Goal: Complete application form

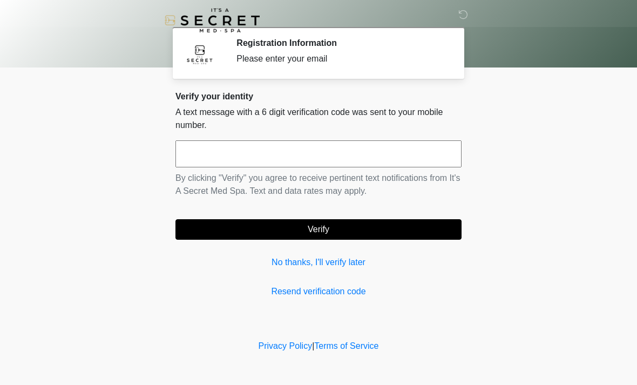
click at [330, 152] on input "text" at bounding box center [318, 153] width 286 height 27
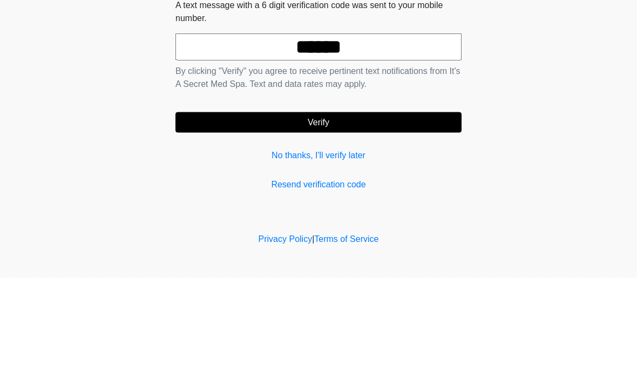
type input "******"
click at [386, 219] on button "Verify" at bounding box center [318, 229] width 286 height 21
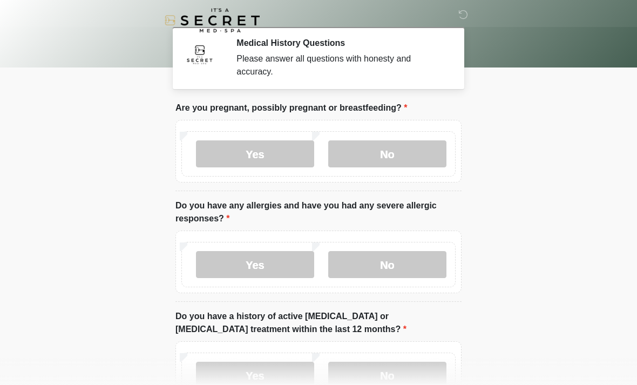
click at [394, 147] on label "No" at bounding box center [387, 153] width 118 height 27
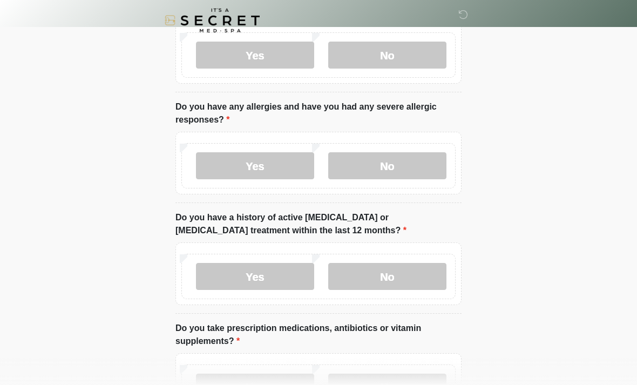
click at [401, 167] on label "No" at bounding box center [387, 165] width 118 height 27
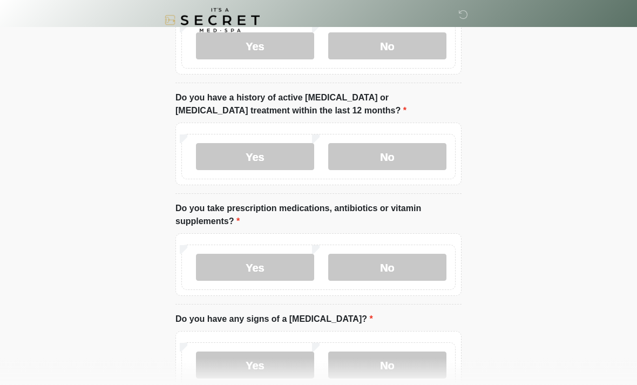
click at [421, 156] on label "No" at bounding box center [387, 157] width 118 height 27
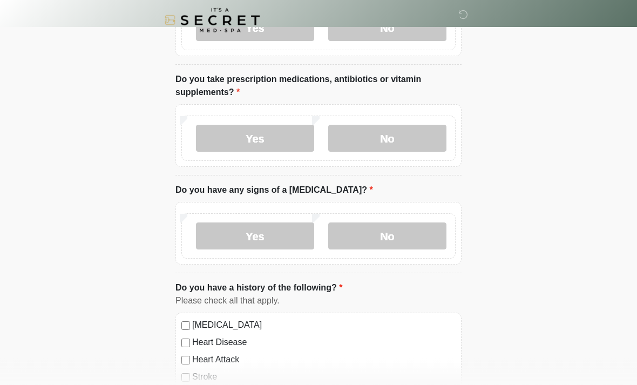
click at [412, 144] on label "No" at bounding box center [387, 138] width 118 height 27
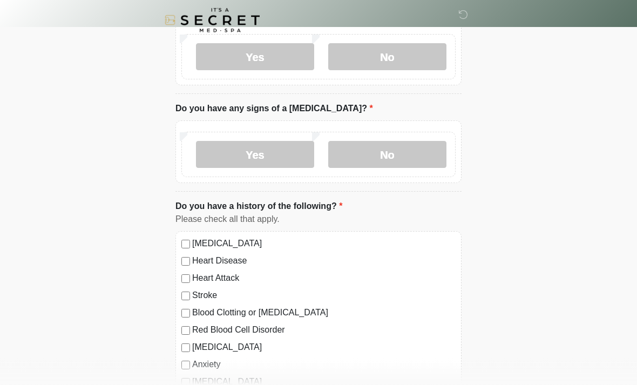
scroll to position [458, 0]
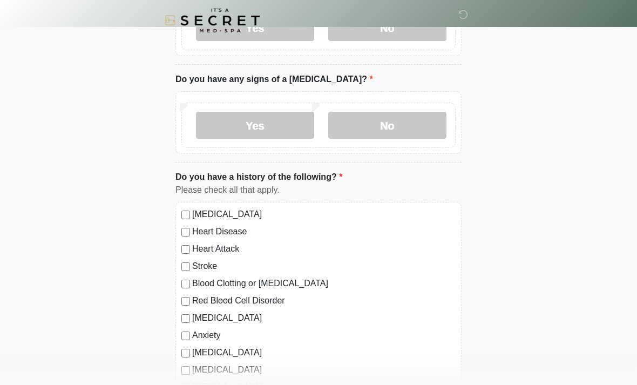
click at [404, 121] on label "No" at bounding box center [387, 125] width 118 height 27
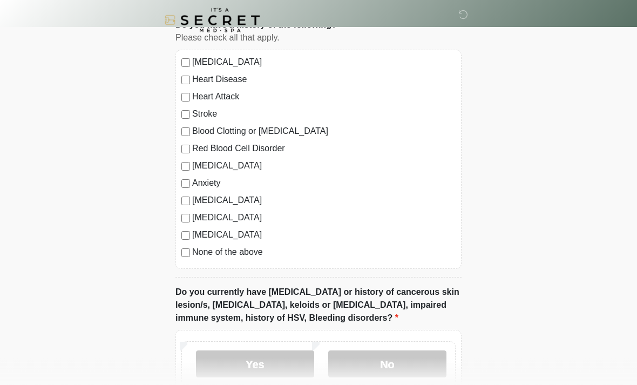
scroll to position [611, 0]
click at [180, 256] on div "[MEDICAL_DATA] Heart Disease Heart Attack Stroke Blood Clotting or [MEDICAL_DAT…" at bounding box center [318, 158] width 286 height 219
click at [183, 258] on div "[MEDICAL_DATA] Heart Disease Heart Attack Stroke Blood Clotting or [MEDICAL_DAT…" at bounding box center [318, 158] width 286 height 219
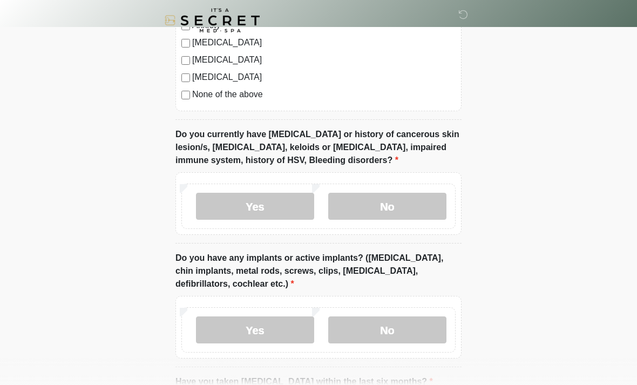
scroll to position [768, 0]
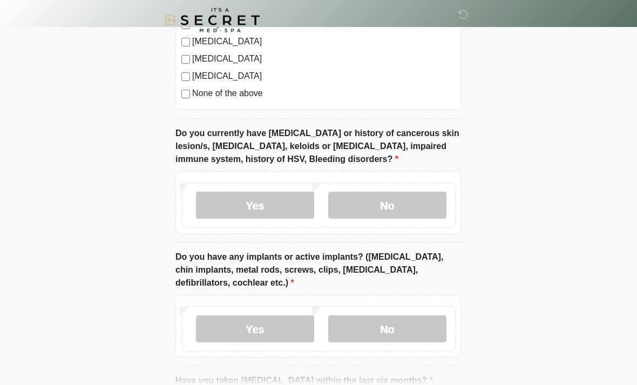
click at [420, 203] on label "No" at bounding box center [387, 205] width 118 height 27
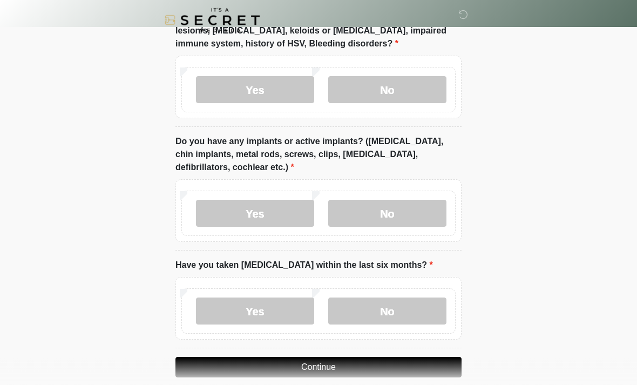
scroll to position [898, 0]
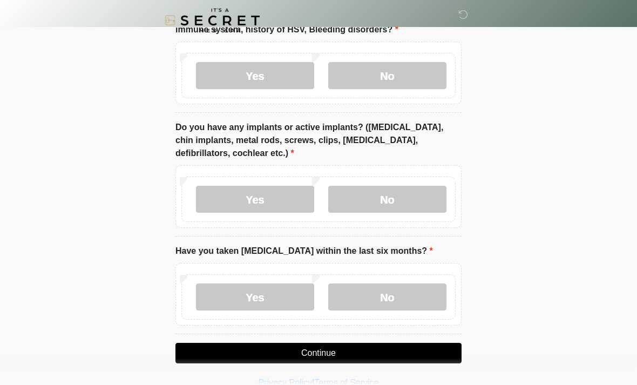
click at [398, 206] on label "No" at bounding box center [387, 199] width 118 height 27
click at [405, 300] on label "No" at bounding box center [387, 296] width 118 height 27
click at [408, 348] on button "Continue" at bounding box center [318, 353] width 286 height 21
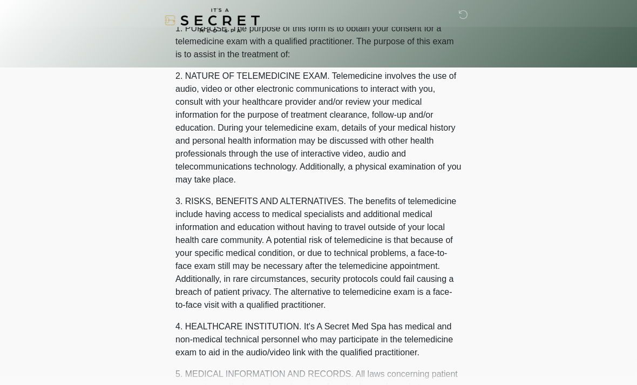
scroll to position [0, 0]
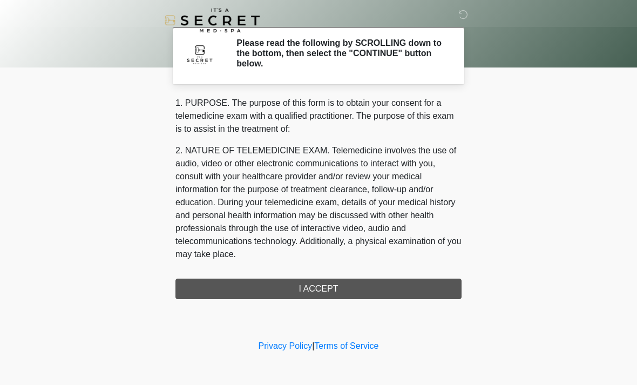
click at [394, 296] on div "1. PURPOSE. The purpose of this form is to obtain your consent for a telemedici…" at bounding box center [318, 198] width 286 height 202
click at [360, 295] on div "1. PURPOSE. The purpose of this form is to obtain your consent for a telemedici…" at bounding box center [318, 198] width 286 height 202
click at [339, 284] on div "1. PURPOSE. The purpose of this form is to obtain your consent for a telemedici…" at bounding box center [318, 198] width 286 height 202
click at [317, 295] on div "1. PURPOSE. The purpose of this form is to obtain your consent for a telemedici…" at bounding box center [318, 198] width 286 height 202
click at [296, 291] on div "1. PURPOSE. The purpose of this form is to obtain your consent for a telemedici…" at bounding box center [318, 198] width 286 height 202
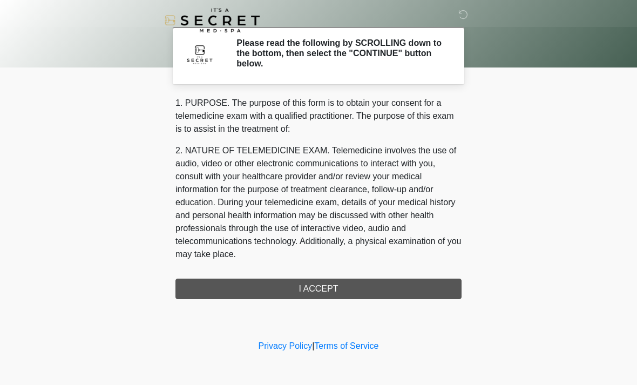
click at [295, 291] on div "1. PURPOSE. The purpose of this form is to obtain your consent for a telemedici…" at bounding box center [318, 198] width 286 height 202
click at [323, 289] on div "1. PURPOSE. The purpose of this form is to obtain your consent for a telemedici…" at bounding box center [318, 198] width 286 height 202
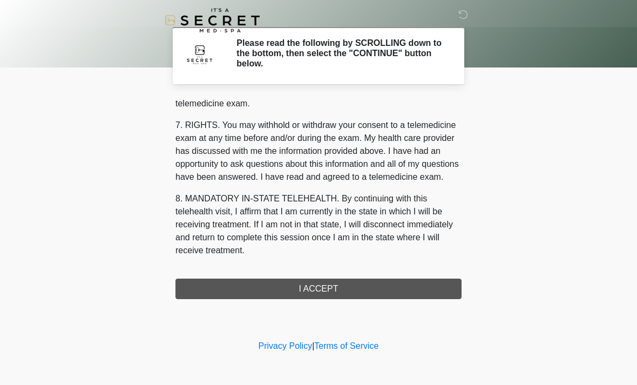
click at [308, 305] on div "‎ ‎ Please read the following by SCROLLING down to the bottom, then select the …" at bounding box center [318, 169] width 324 height 316
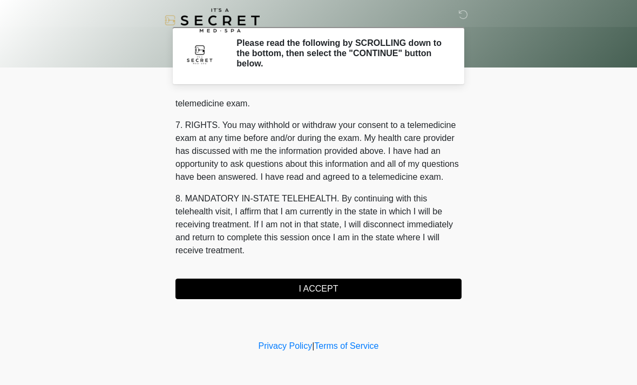
click at [308, 305] on div "‎ ‎ Please read the following by SCROLLING down to the bottom, then select the …" at bounding box center [318, 169] width 324 height 316
click at [339, 289] on button "I ACCEPT" at bounding box center [318, 288] width 286 height 21
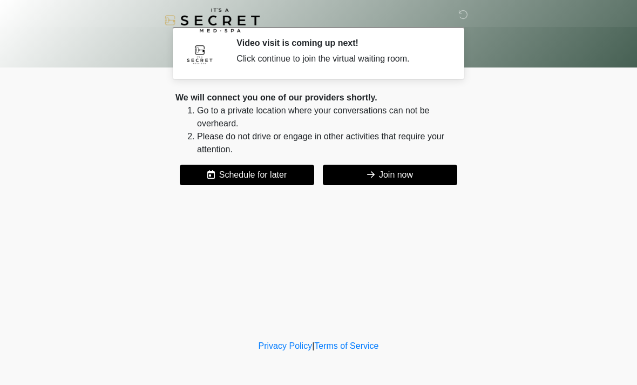
click at [397, 182] on button "Join now" at bounding box center [390, 175] width 134 height 21
